Goal: Task Accomplishment & Management: Manage account settings

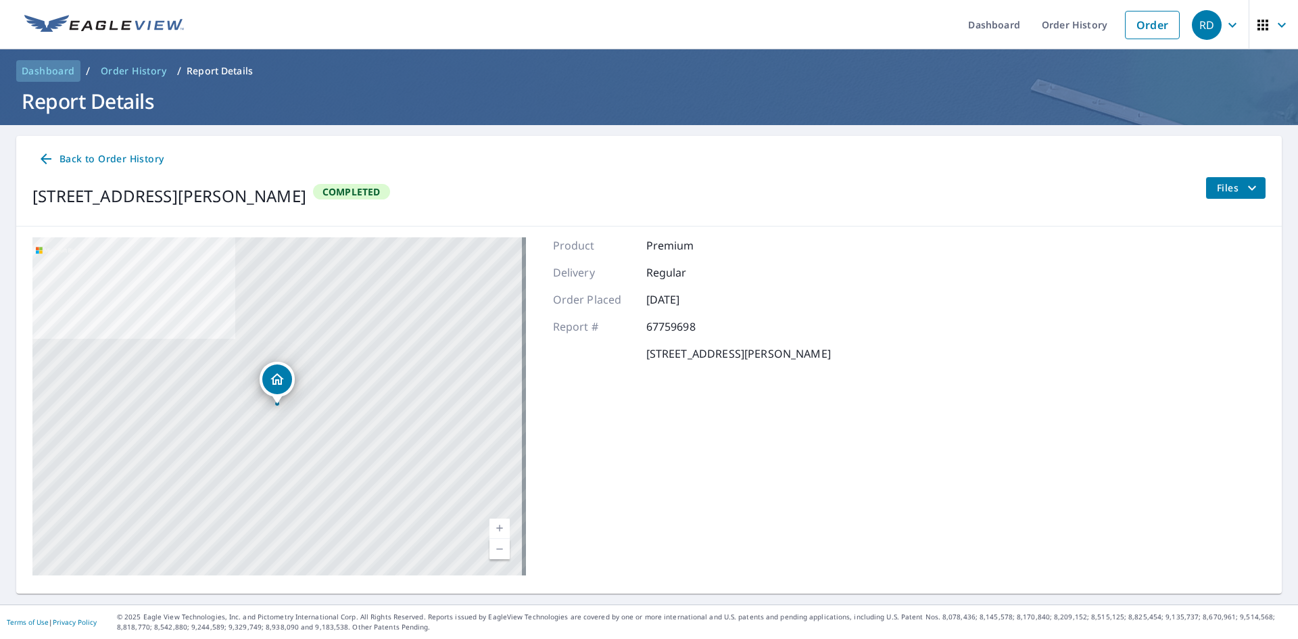
click at [55, 72] on span "Dashboard" at bounding box center [48, 71] width 53 height 14
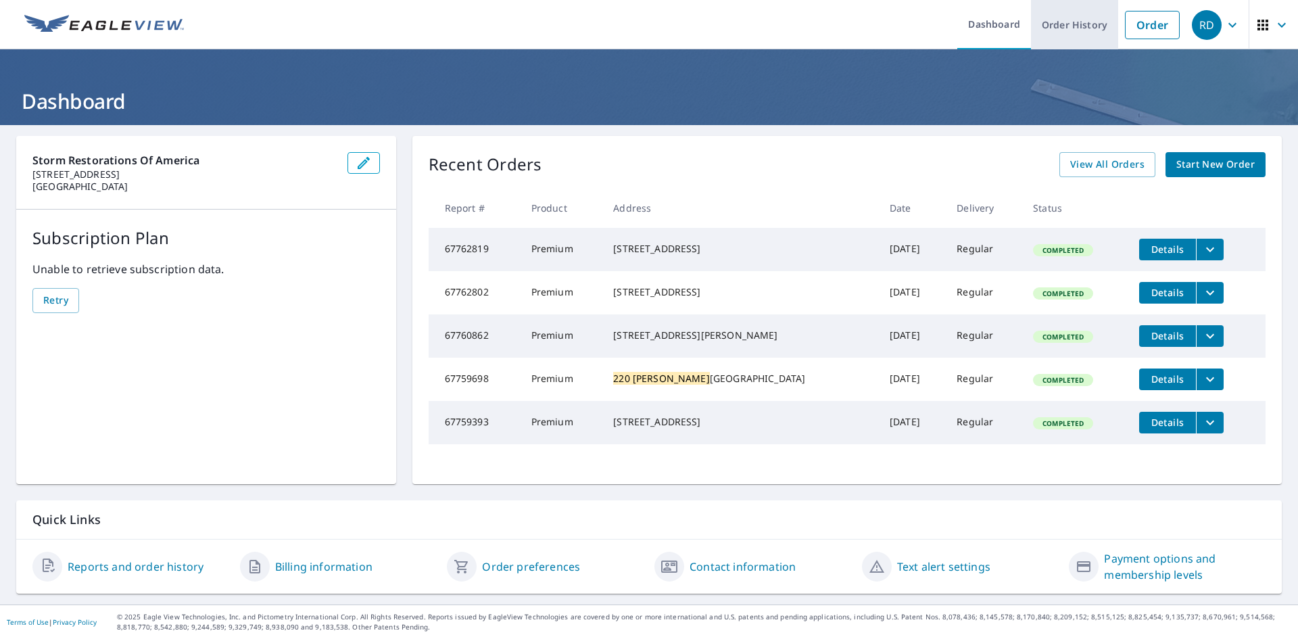
click at [1067, 22] on link "Order History" at bounding box center [1074, 24] width 87 height 49
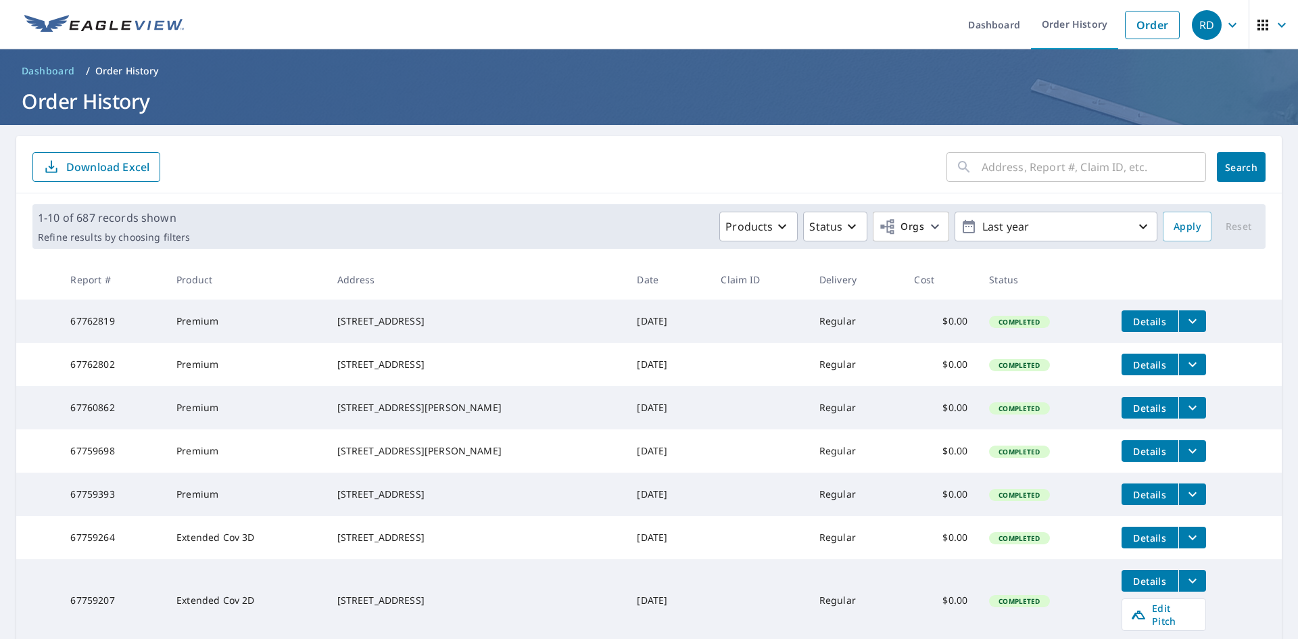
drag, startPoint x: 970, startPoint y: 173, endPoint x: 972, endPoint y: 166, distance: 7.7
paste input "1491 Janssen"
type input "1491 Janssen"
click at [1227, 169] on span "Search" at bounding box center [1240, 167] width 27 height 13
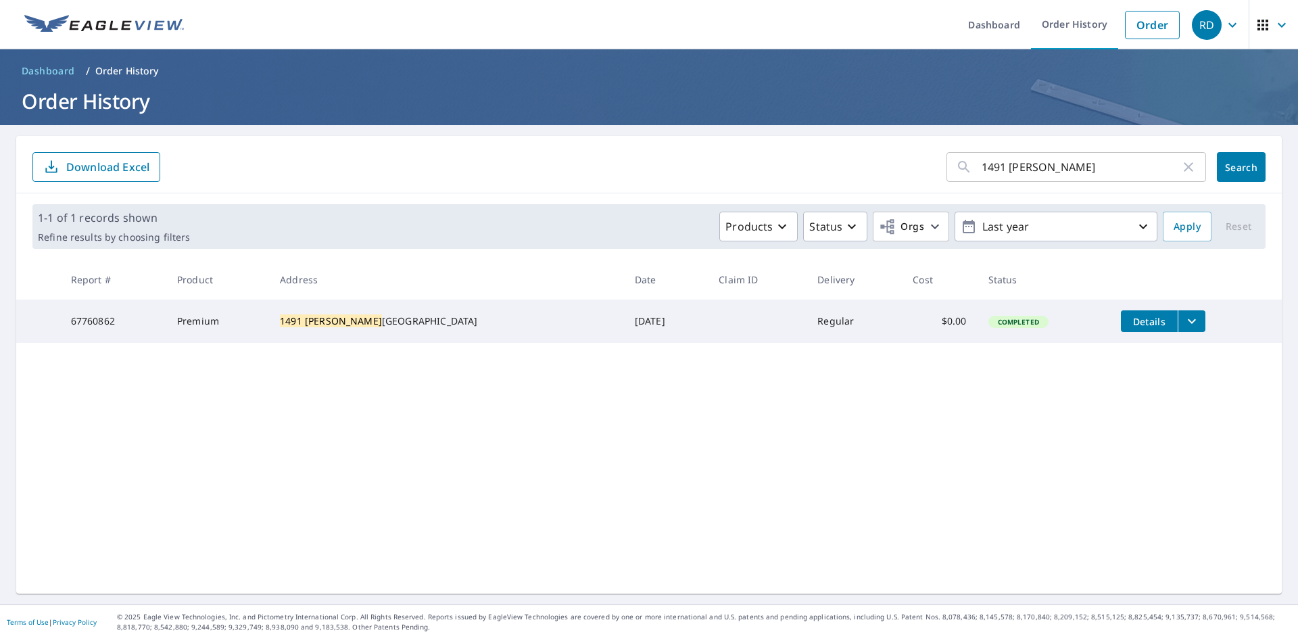
click at [1177, 311] on button "filesDropdownBtn-67760862" at bounding box center [1191, 321] width 28 height 22
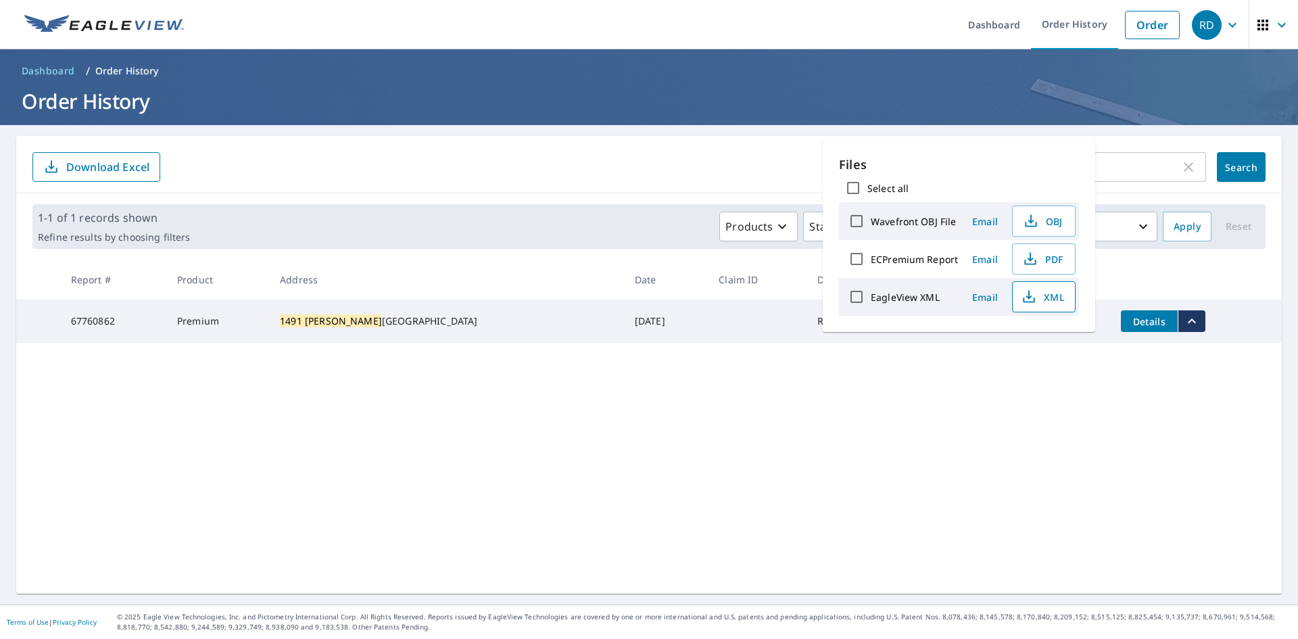
click at [1045, 304] on span "XML" at bounding box center [1042, 297] width 43 height 16
drag, startPoint x: 737, startPoint y: 169, endPoint x: 748, endPoint y: 168, distance: 11.5
click at [737, 169] on form "1491 Janssen ​ Search Download Excel" at bounding box center [648, 167] width 1233 height 30
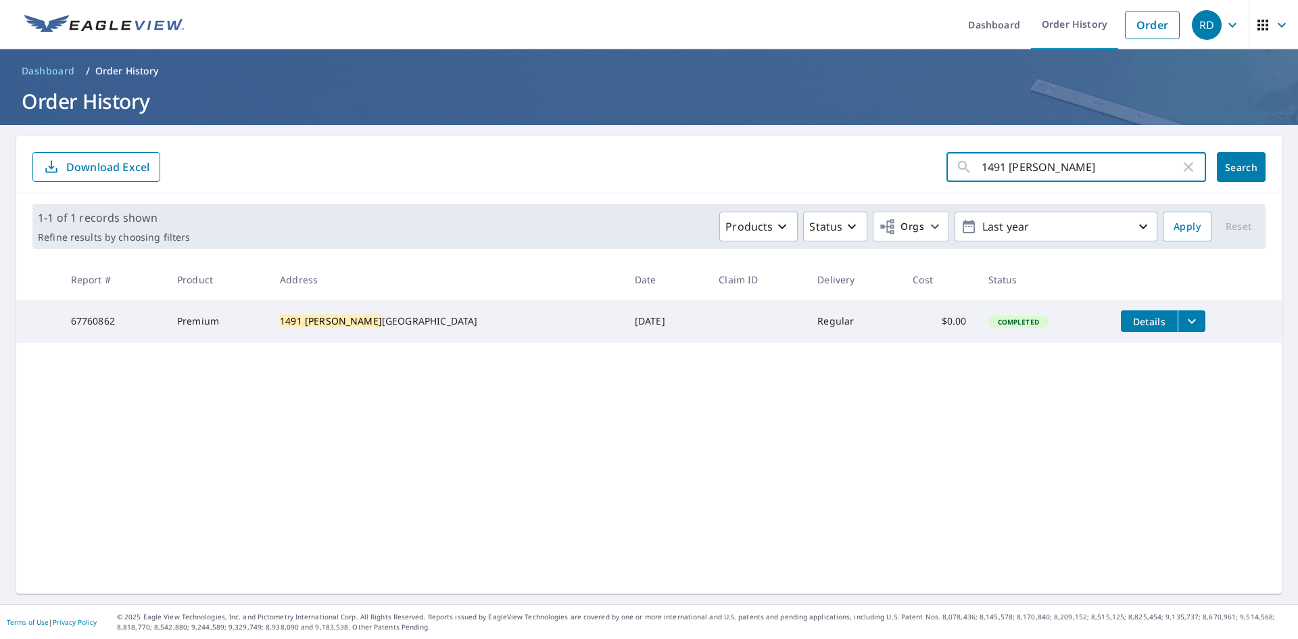
click at [1063, 177] on input "1491 Janssen" at bounding box center [1080, 167] width 199 height 38
paste input "302 South"
type input "302 South"
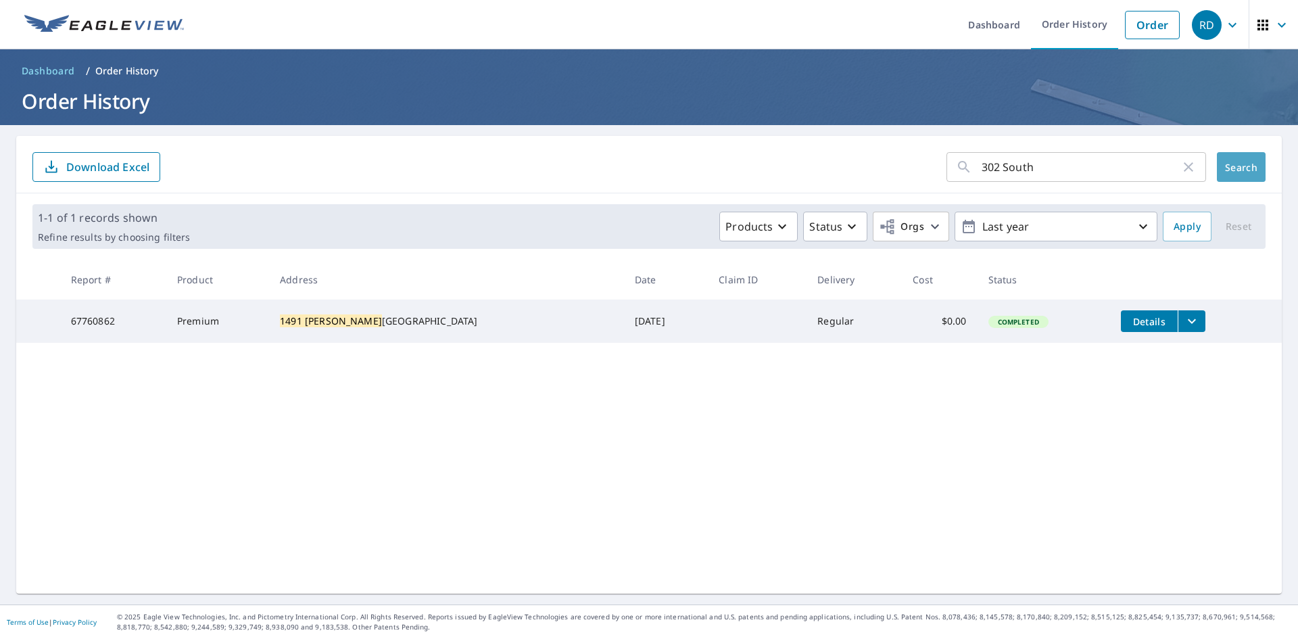
click at [1232, 166] on span "Search" at bounding box center [1240, 167] width 27 height 13
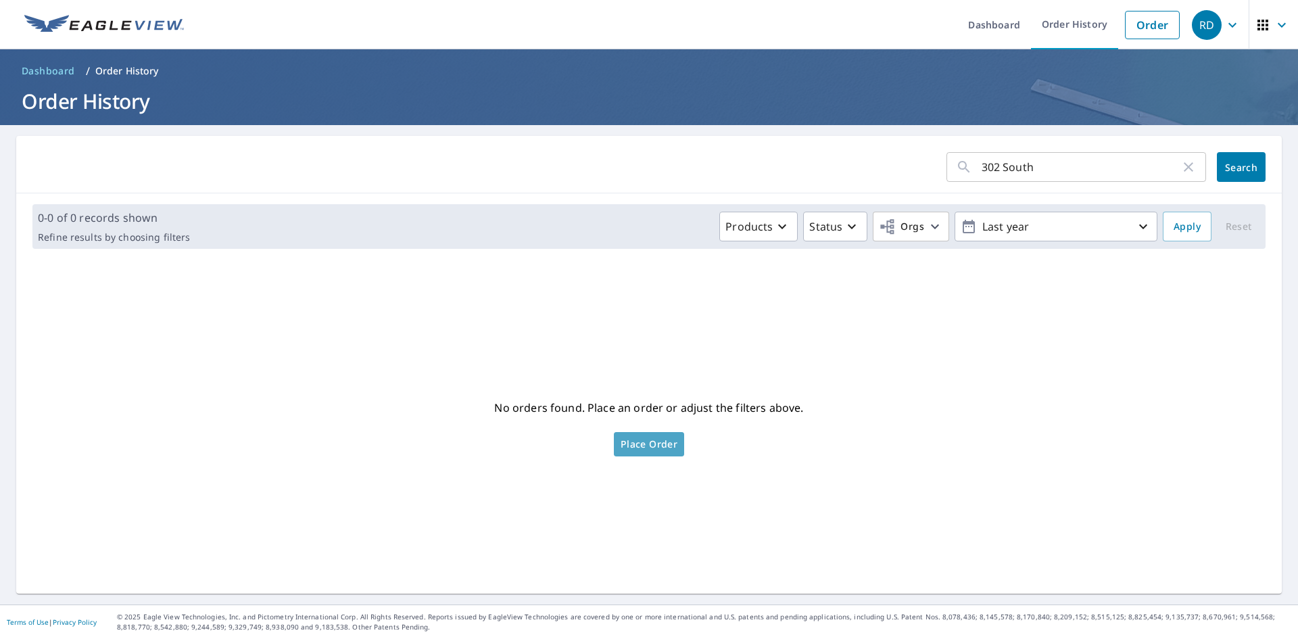
click at [637, 447] on span "Place Order" at bounding box center [649, 444] width 57 height 7
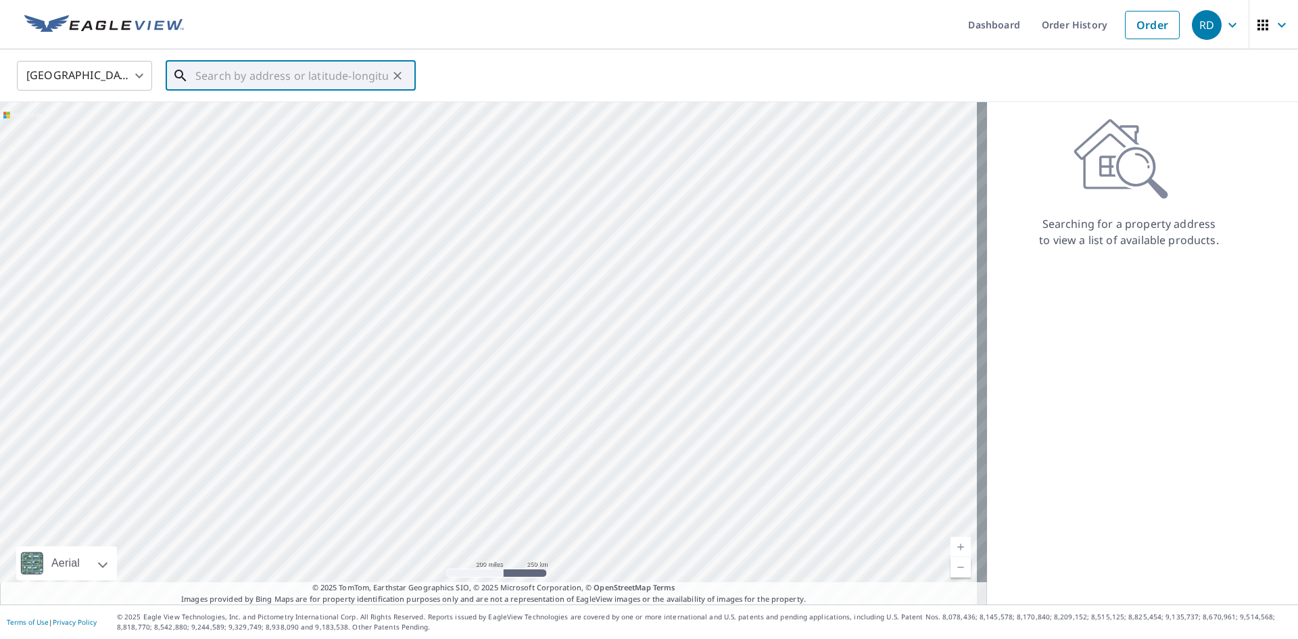
paste input "302 South"
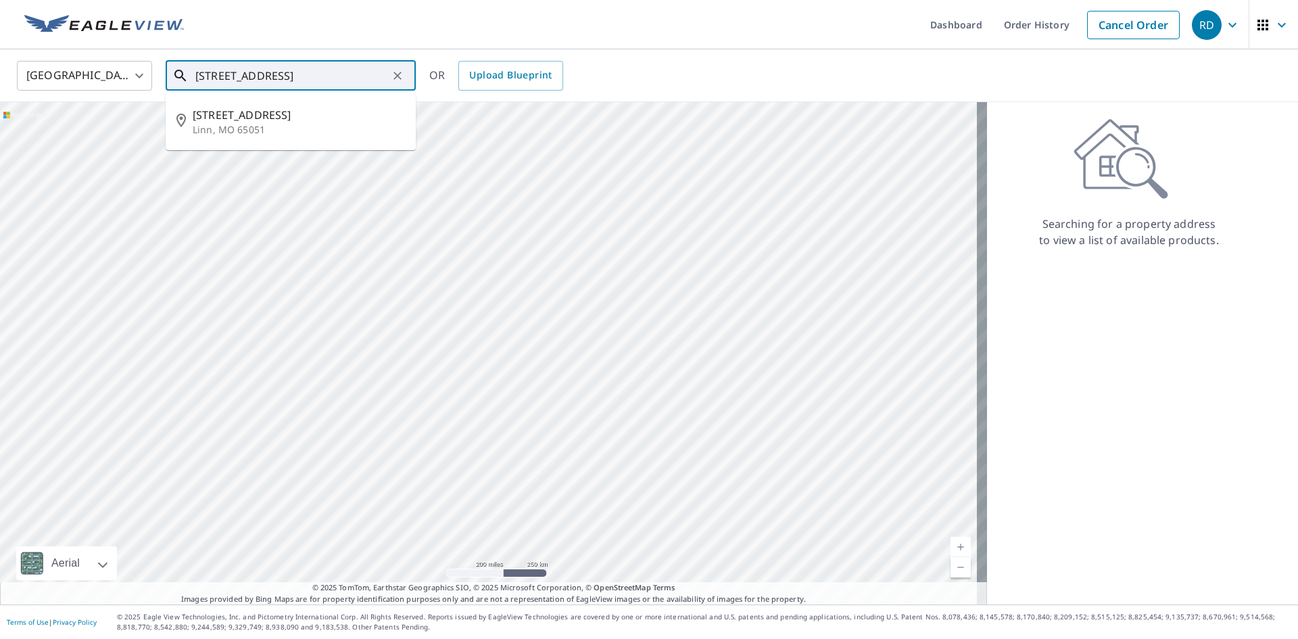
type input "[STREET_ADDRESS]"
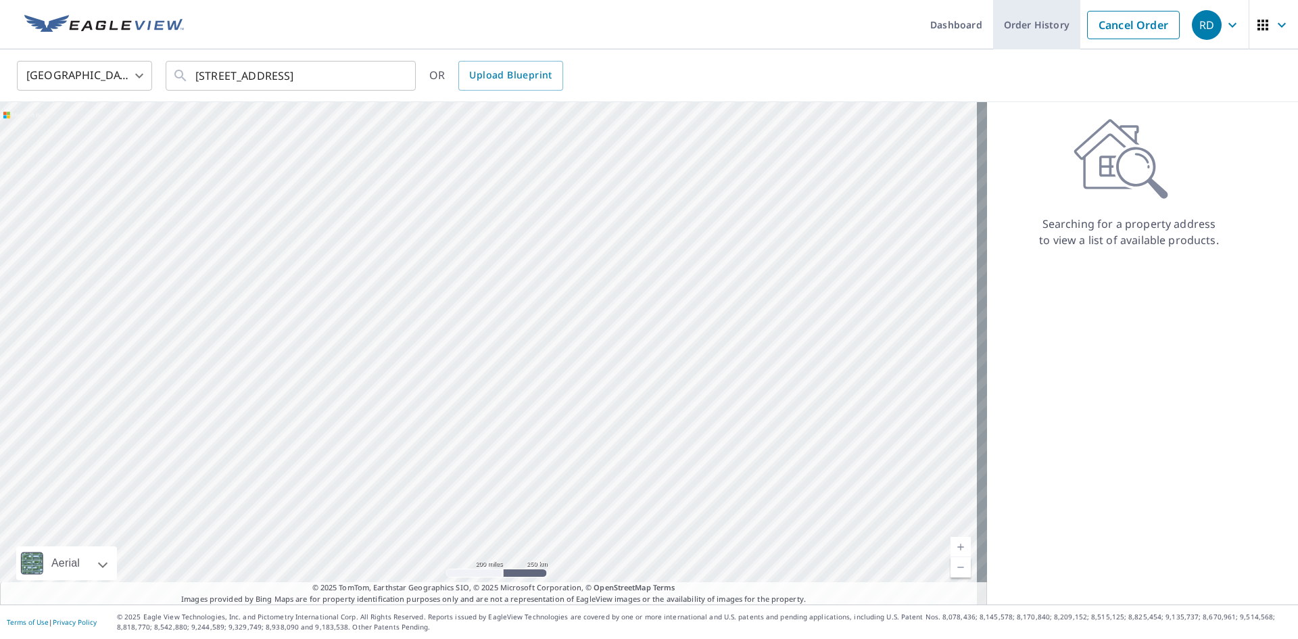
click at [998, 24] on link "Order History" at bounding box center [1036, 24] width 87 height 49
